Goal: Task Accomplishment & Management: Use online tool/utility

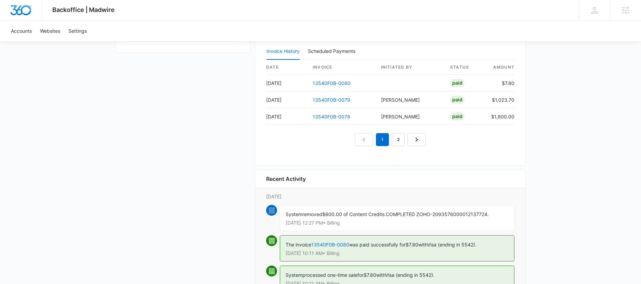
scroll to position [648, 0]
click at [337, 117] on link "13540F0B-0078" at bounding box center [331, 118] width 38 height 6
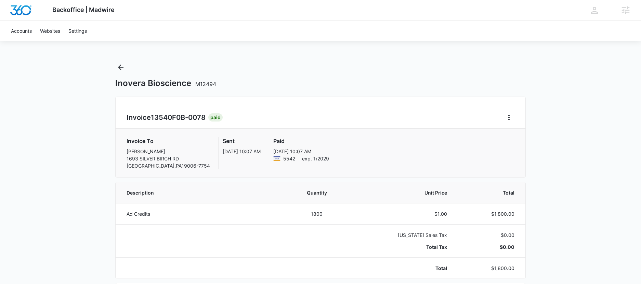
scroll to position [3, 0]
click at [119, 65] on icon "Back" at bounding box center [121, 66] width 8 height 8
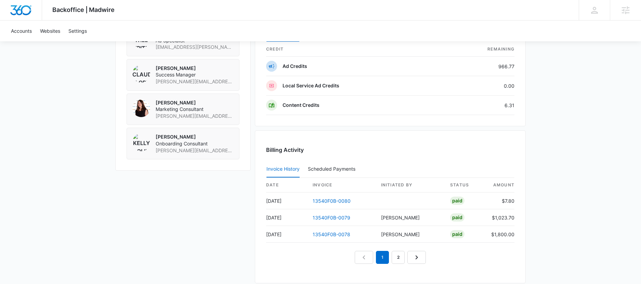
scroll to position [531, 0]
click at [397, 259] on link "2" at bounding box center [397, 257] width 13 height 13
click at [403, 258] on link "3" at bounding box center [405, 257] width 13 height 13
click at [386, 258] on link "2" at bounding box center [382, 257] width 13 height 13
click at [409, 258] on link "4" at bounding box center [413, 257] width 13 height 13
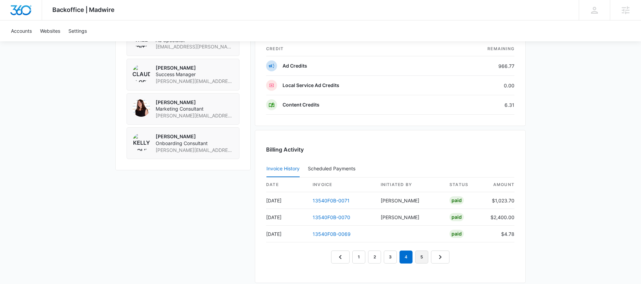
click at [422, 261] on link "5" at bounding box center [421, 257] width 13 height 13
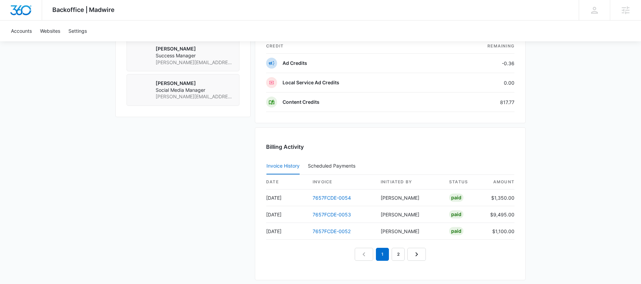
scroll to position [618, 0]
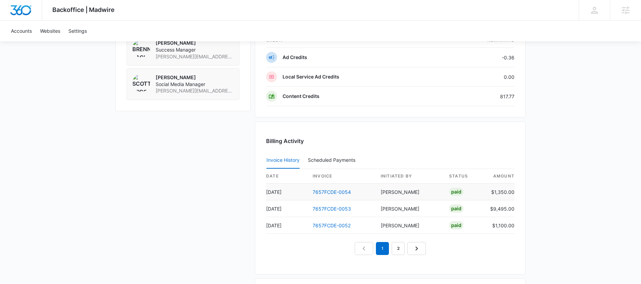
click at [322, 189] on td "7657FCDE-0054" at bounding box center [341, 192] width 68 height 17
click at [322, 191] on link "7657FCDE-0054" at bounding box center [331, 192] width 38 height 6
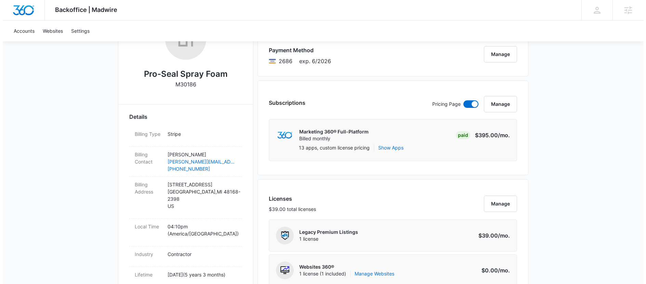
scroll to position [64, 0]
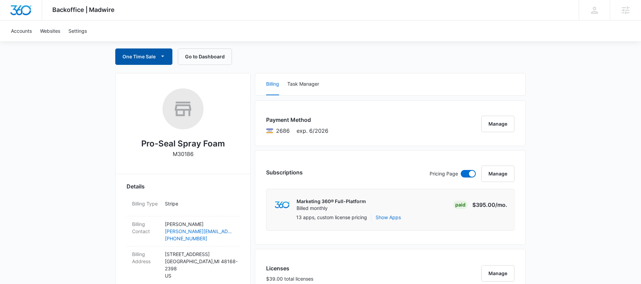
click at [156, 60] on button "One Time Sale" at bounding box center [143, 57] width 57 height 16
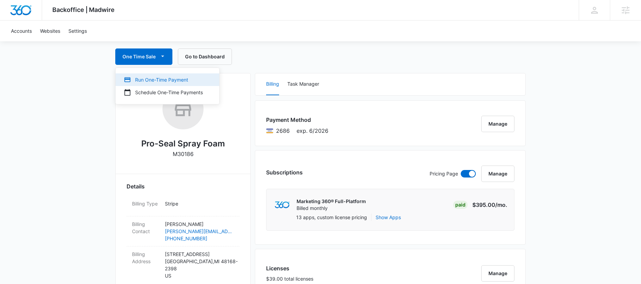
click at [161, 83] on div "Run One-Time Payment" at bounding box center [163, 79] width 79 height 7
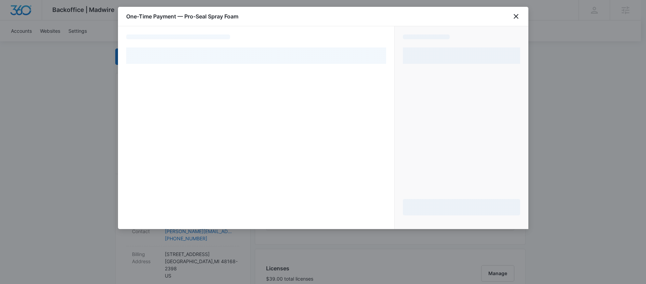
select select "pm_1Rb0DYA4n8RTgNjUYNCStcqL"
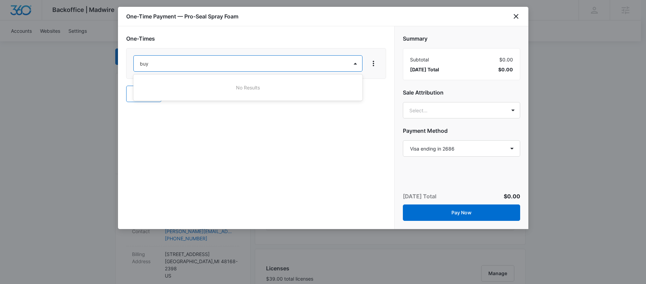
type input "buy"
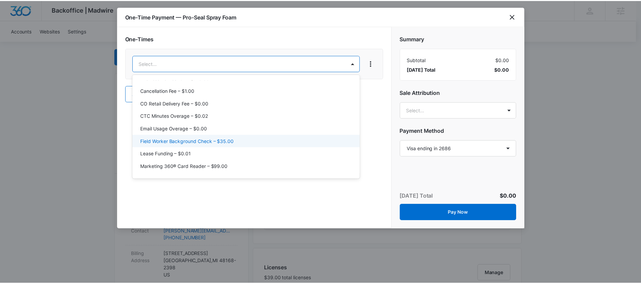
scroll to position [0, 0]
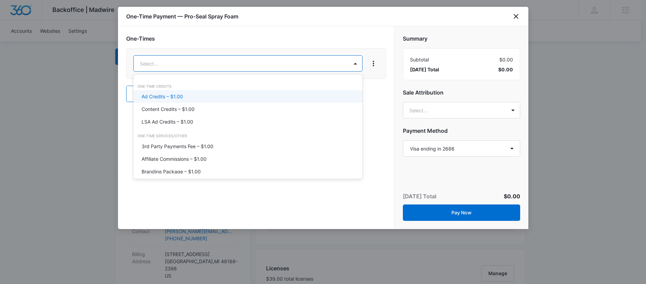
click at [517, 19] on div at bounding box center [323, 142] width 646 height 284
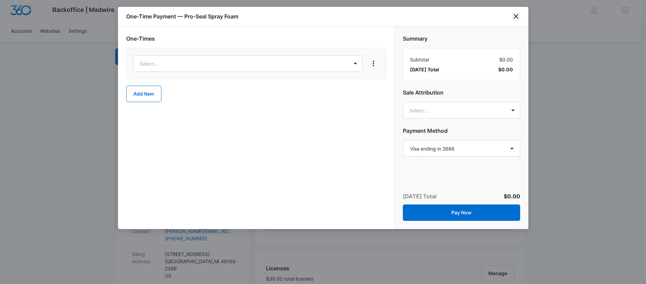
click at [513, 14] on icon "close" at bounding box center [516, 16] width 8 height 8
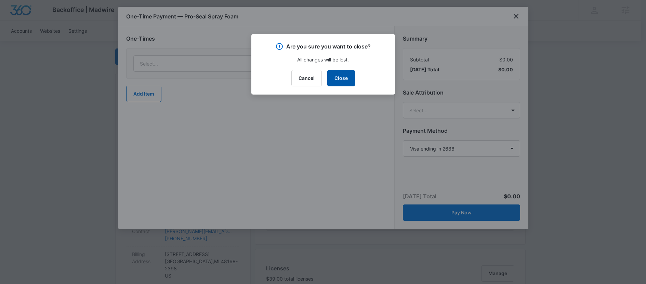
click at [336, 76] on button "Close" at bounding box center [341, 78] width 28 height 16
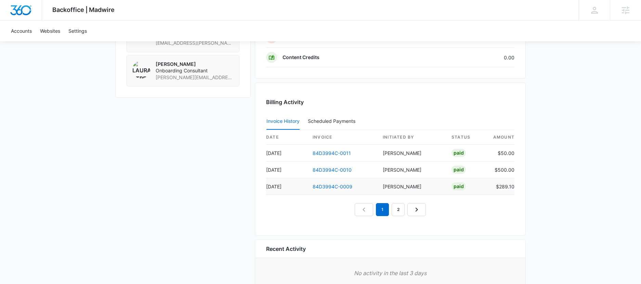
scroll to position [563, 0]
click at [399, 211] on link "2" at bounding box center [397, 209] width 13 height 13
click at [375, 208] on link "1" at bounding box center [374, 209] width 13 height 13
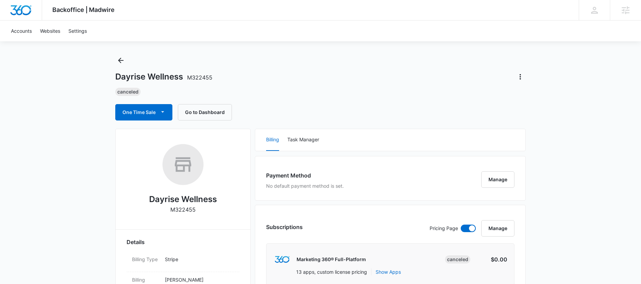
scroll to position [0, 0]
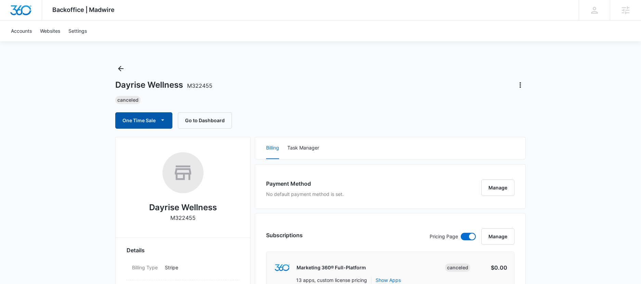
click at [154, 122] on button "One Time Sale" at bounding box center [143, 120] width 57 height 16
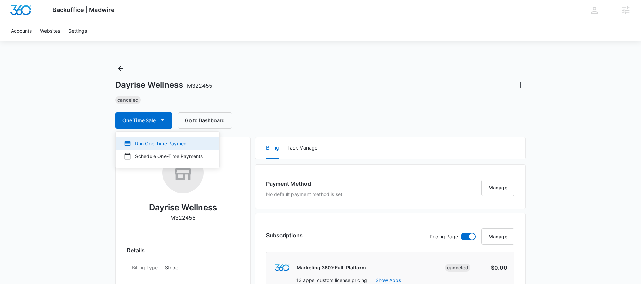
click at [153, 141] on div "Run One-Time Payment" at bounding box center [163, 143] width 79 height 7
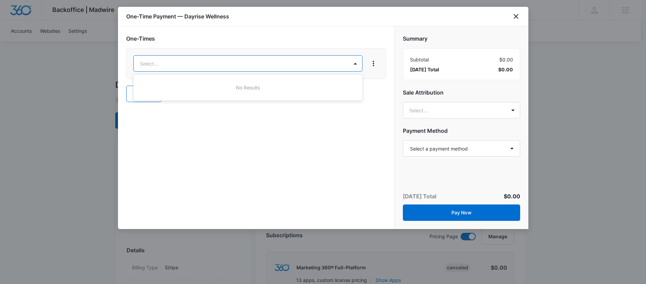
click at [240, 63] on div at bounding box center [323, 142] width 646 height 284
click at [517, 17] on div at bounding box center [323, 142] width 646 height 284
type input "buyout"
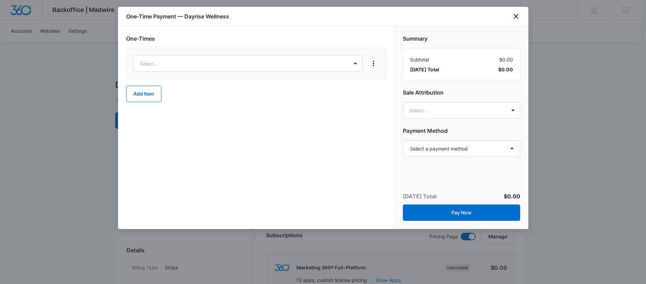
click at [516, 18] on icon "close" at bounding box center [516, 16] width 8 height 8
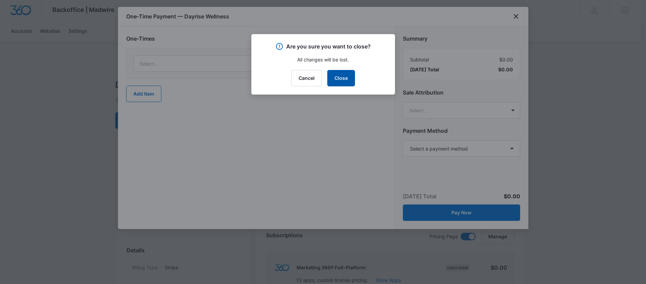
click at [340, 78] on button "Close" at bounding box center [341, 78] width 28 height 16
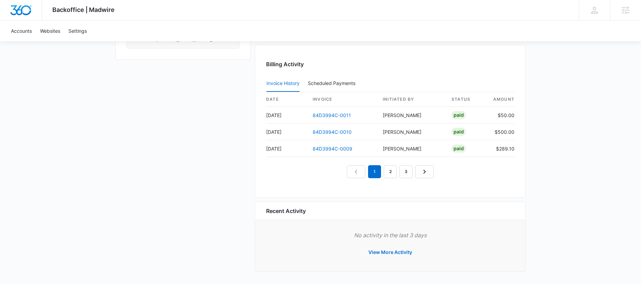
scroll to position [601, 0]
